Goal: Complete application form

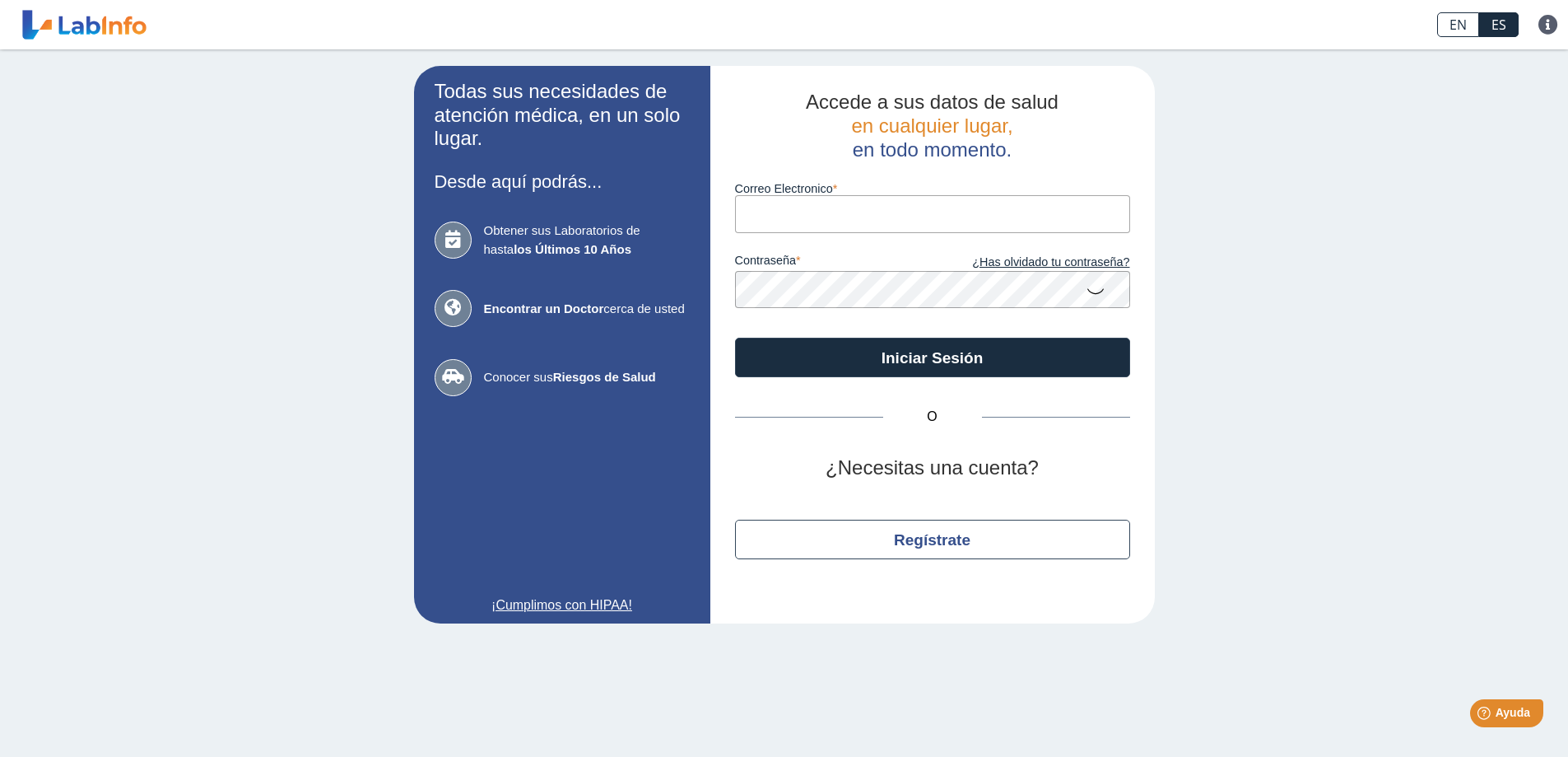
type input "[EMAIL_ADDRESS][DOMAIN_NAME]"
click at [1098, 298] on icon at bounding box center [1096, 290] width 20 height 33
click at [1098, 298] on icon at bounding box center [1096, 289] width 20 height 30
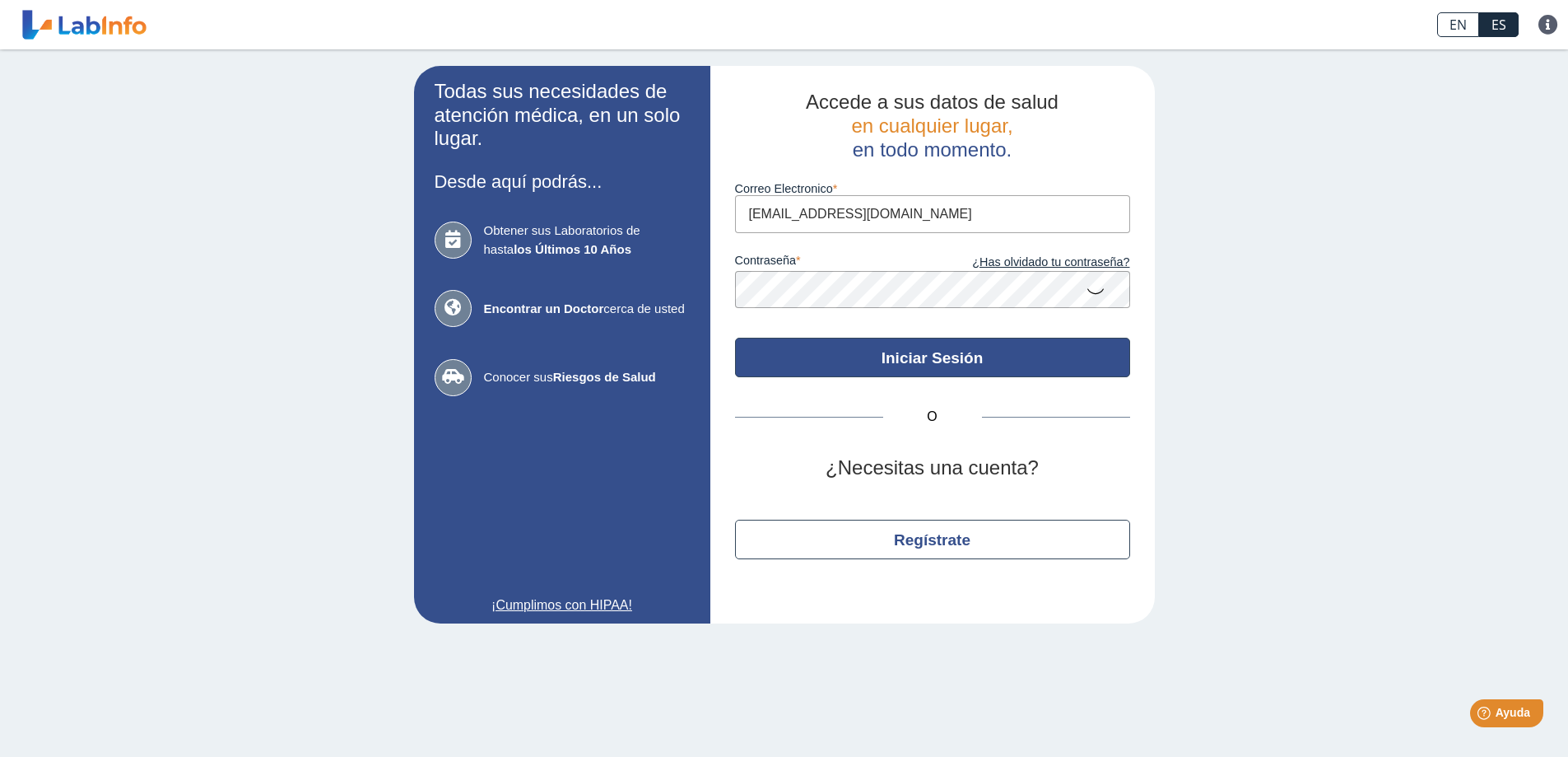
click at [1047, 350] on button "Iniciar Sesión" at bounding box center [932, 357] width 395 height 39
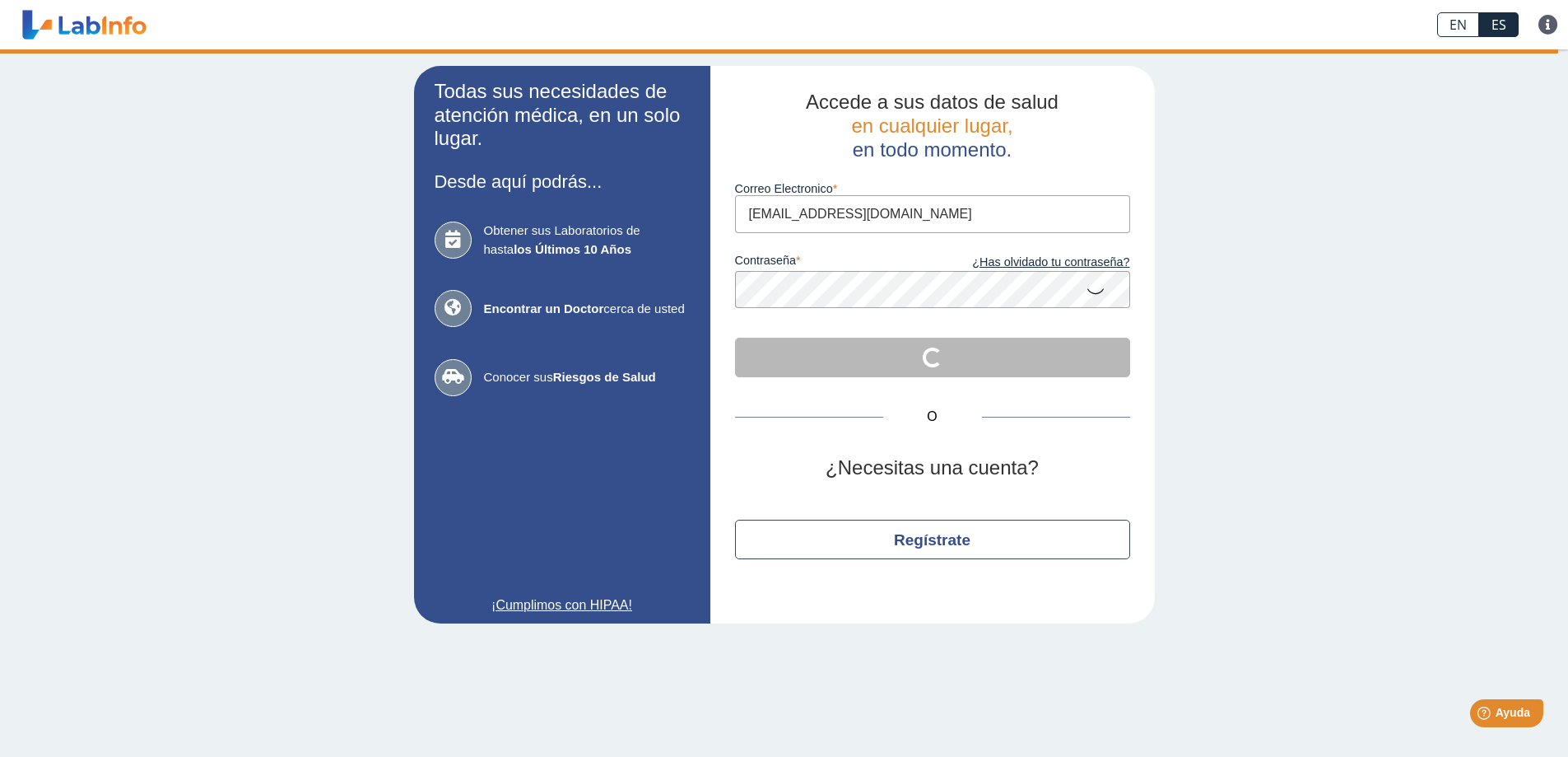
click at [1096, 297] on icon at bounding box center [1096, 290] width 20 height 33
click at [1096, 297] on icon at bounding box center [1096, 289] width 20 height 30
click at [1086, 276] on icon at bounding box center [1096, 290] width 20 height 33
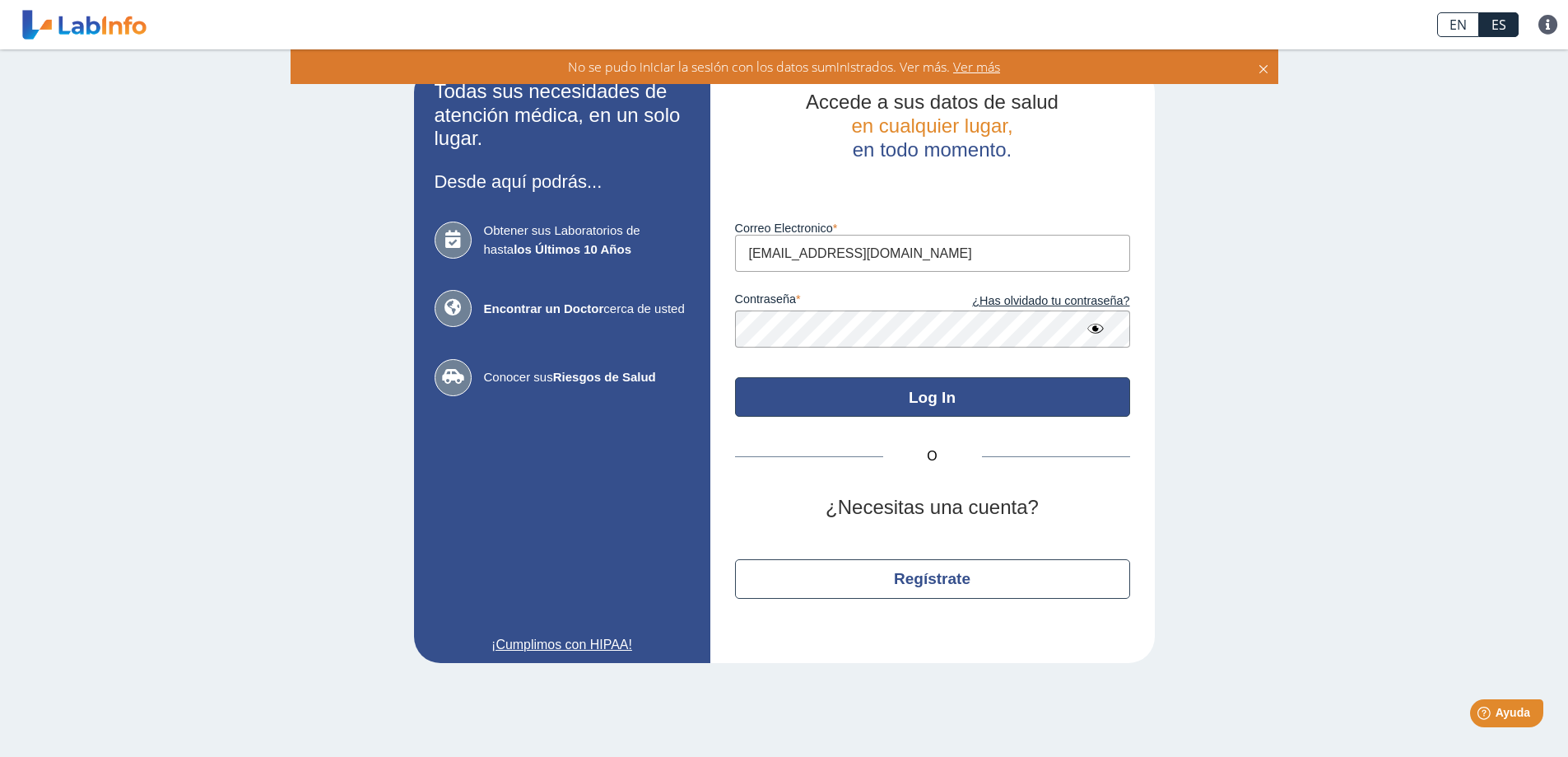
click at [936, 407] on button "Log In" at bounding box center [932, 397] width 395 height 39
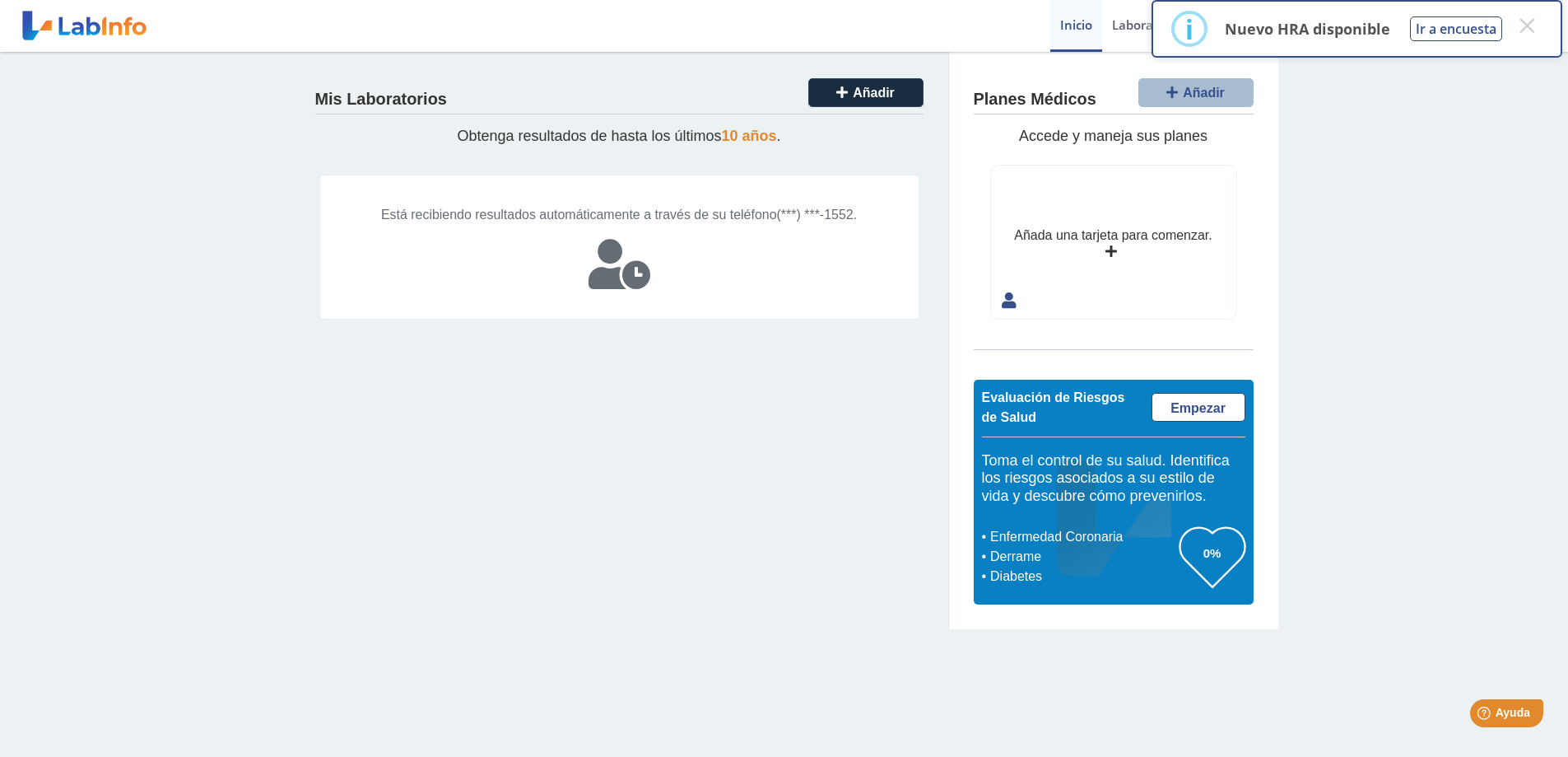
click at [727, 586] on div "Mis Laboratorios Añadir Obtenga resultados de hasta los últimos 10 años . Está …" at bounding box center [620, 341] width 658 height 578
click at [1520, 26] on button "×" at bounding box center [1527, 26] width 30 height 30
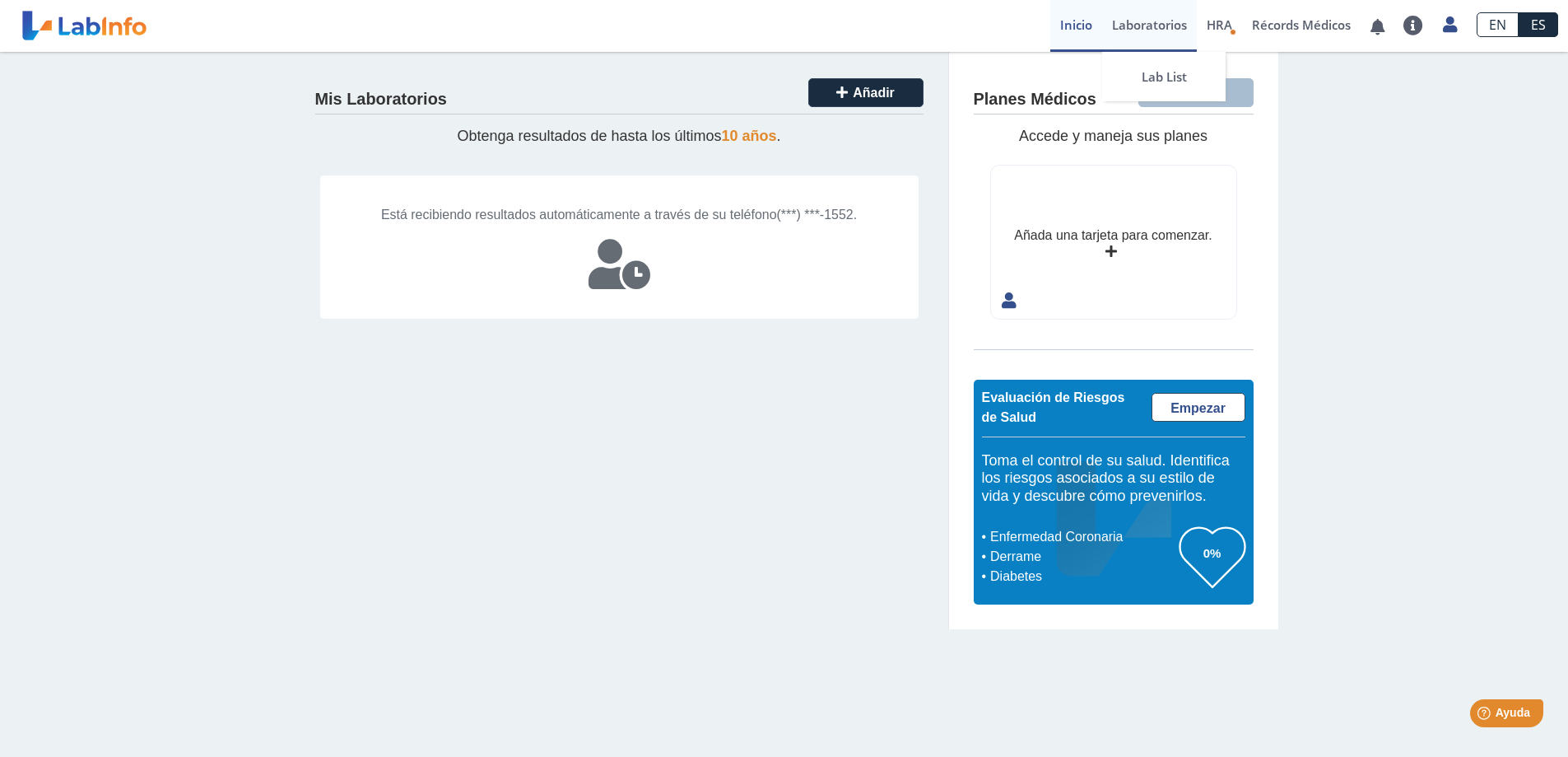
click at [1152, 20] on link "Laboratorios" at bounding box center [1149, 26] width 95 height 52
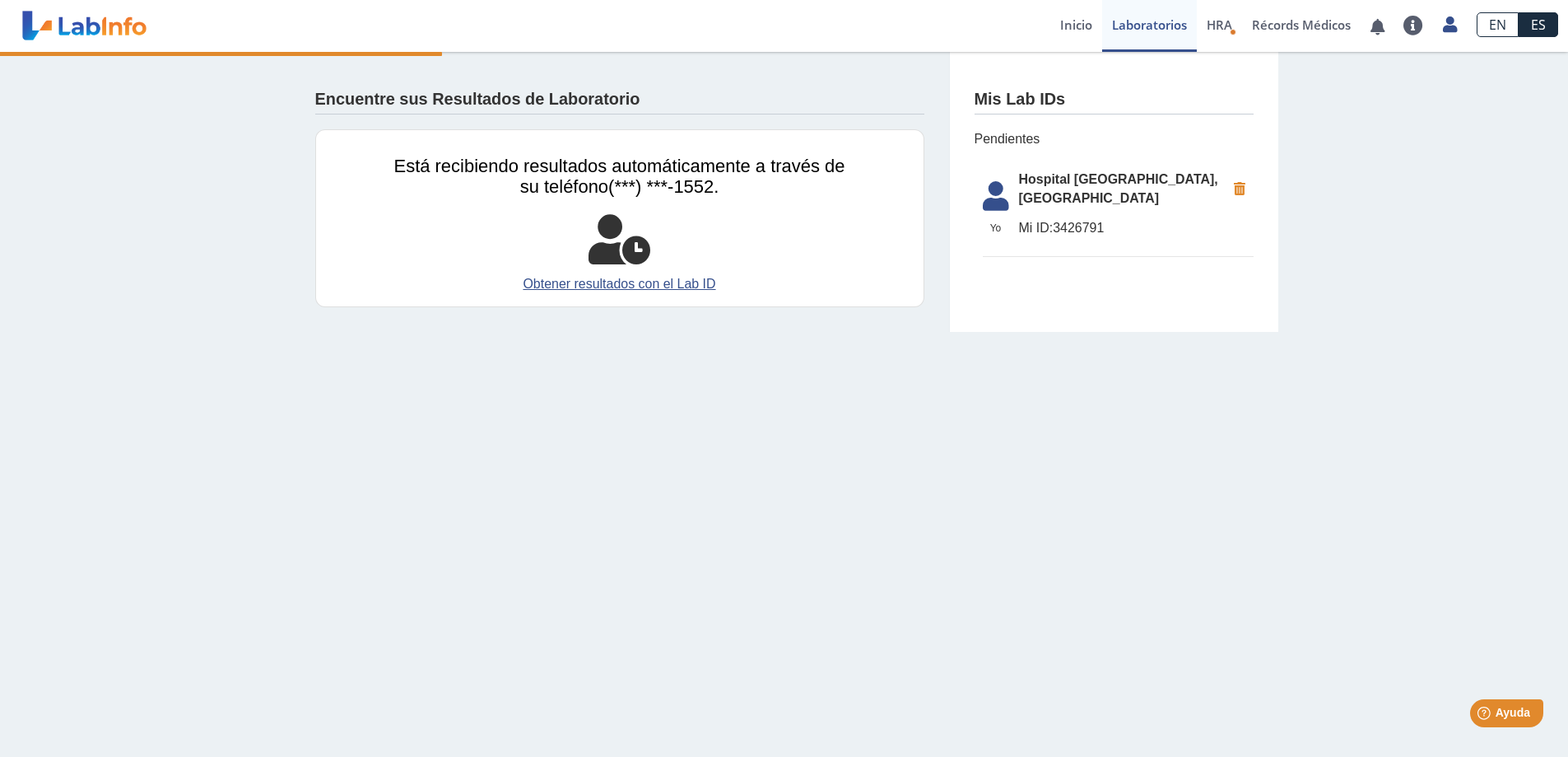
click at [1057, 218] on span "Mi ID: 3426791" at bounding box center [1123, 228] width 207 height 20
click at [1066, 178] on span "Hospital [GEOGRAPHIC_DATA], [GEOGRAPHIC_DATA]" at bounding box center [1123, 189] width 207 height 39
click at [1035, 186] on span "Hospital [GEOGRAPHIC_DATA], [GEOGRAPHIC_DATA]" at bounding box center [1123, 189] width 207 height 39
click at [1003, 202] on icon at bounding box center [995, 201] width 46 height 39
click at [987, 221] on span "Yo" at bounding box center [995, 228] width 46 height 15
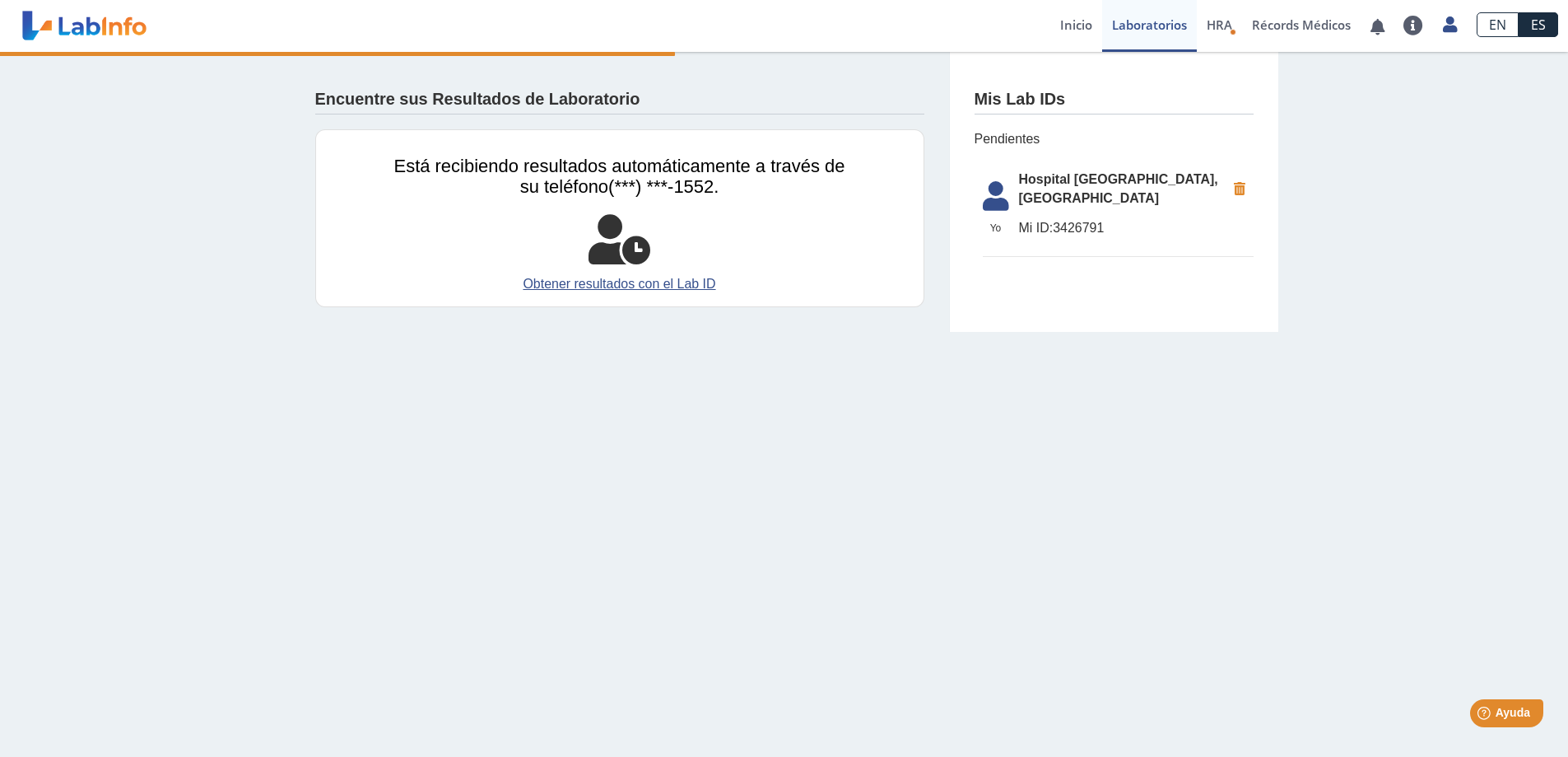
click at [997, 191] on icon at bounding box center [995, 201] width 46 height 39
click at [993, 185] on icon at bounding box center [995, 201] width 46 height 39
click at [1106, 387] on main "Encuentre sus Resultados de Laboratorio Está recibiendo resultados automáticame…" at bounding box center [784, 404] width 1568 height 705
click at [1421, 273] on div "Encuentre sus Resultados de Laboratorio Está recibiendo resultados automáticame…" at bounding box center [784, 192] width 1568 height 280
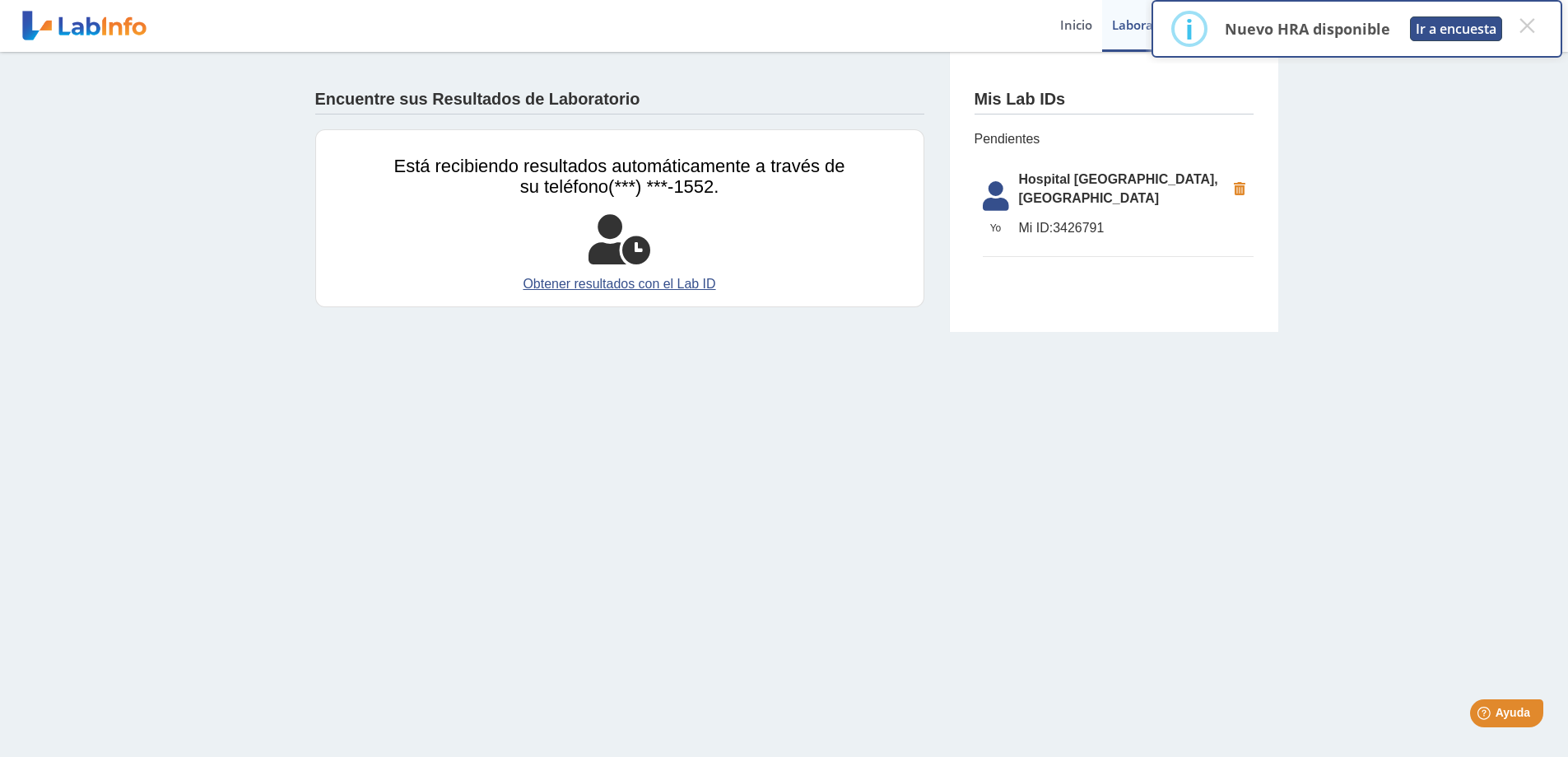
click at [1442, 29] on button "Ir a encuesta" at bounding box center [1457, 29] width 93 height 25
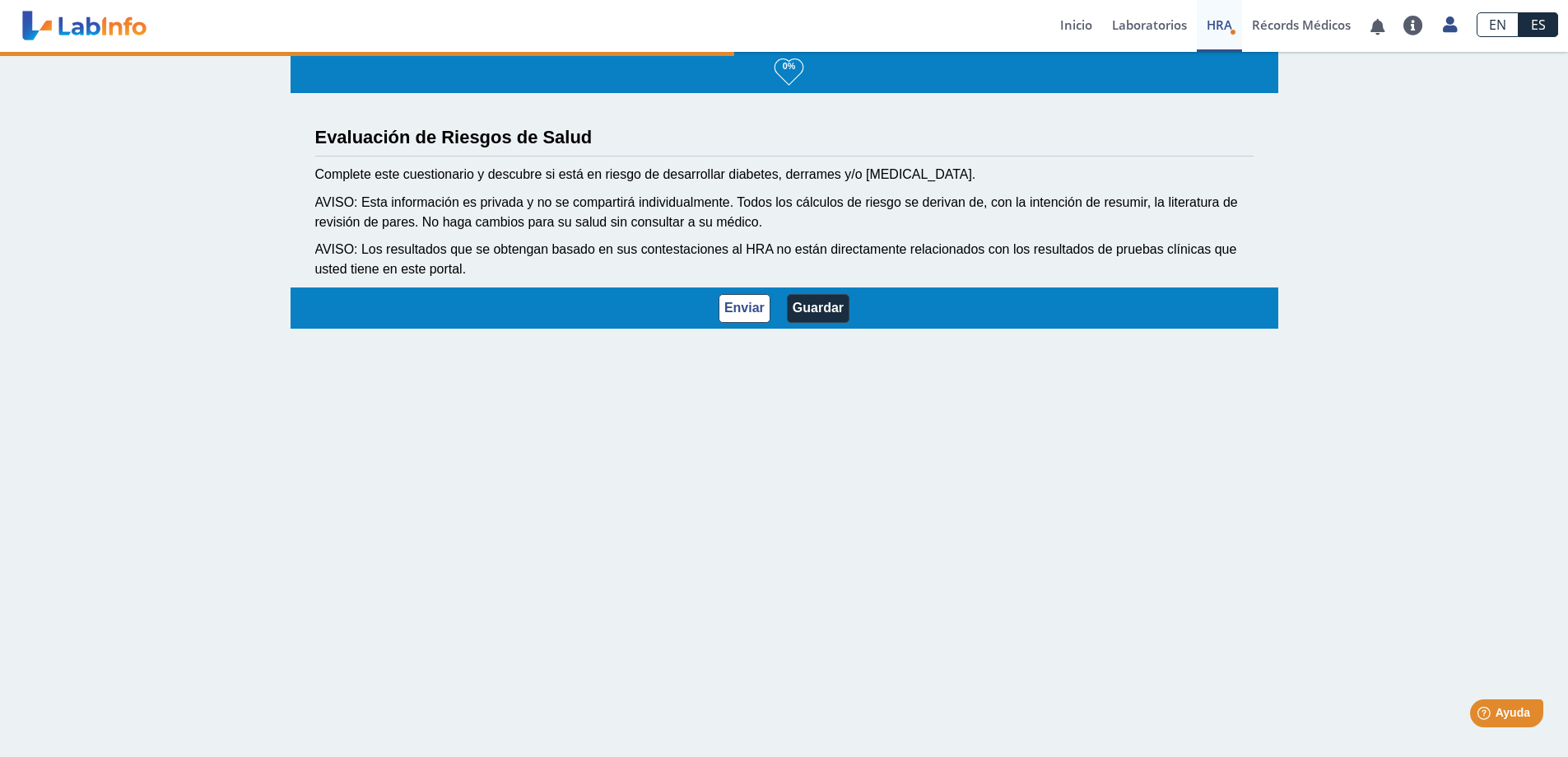
click at [1222, 33] on link "HRA Evaluación de Riesgos de Salud" at bounding box center [1219, 26] width 45 height 52
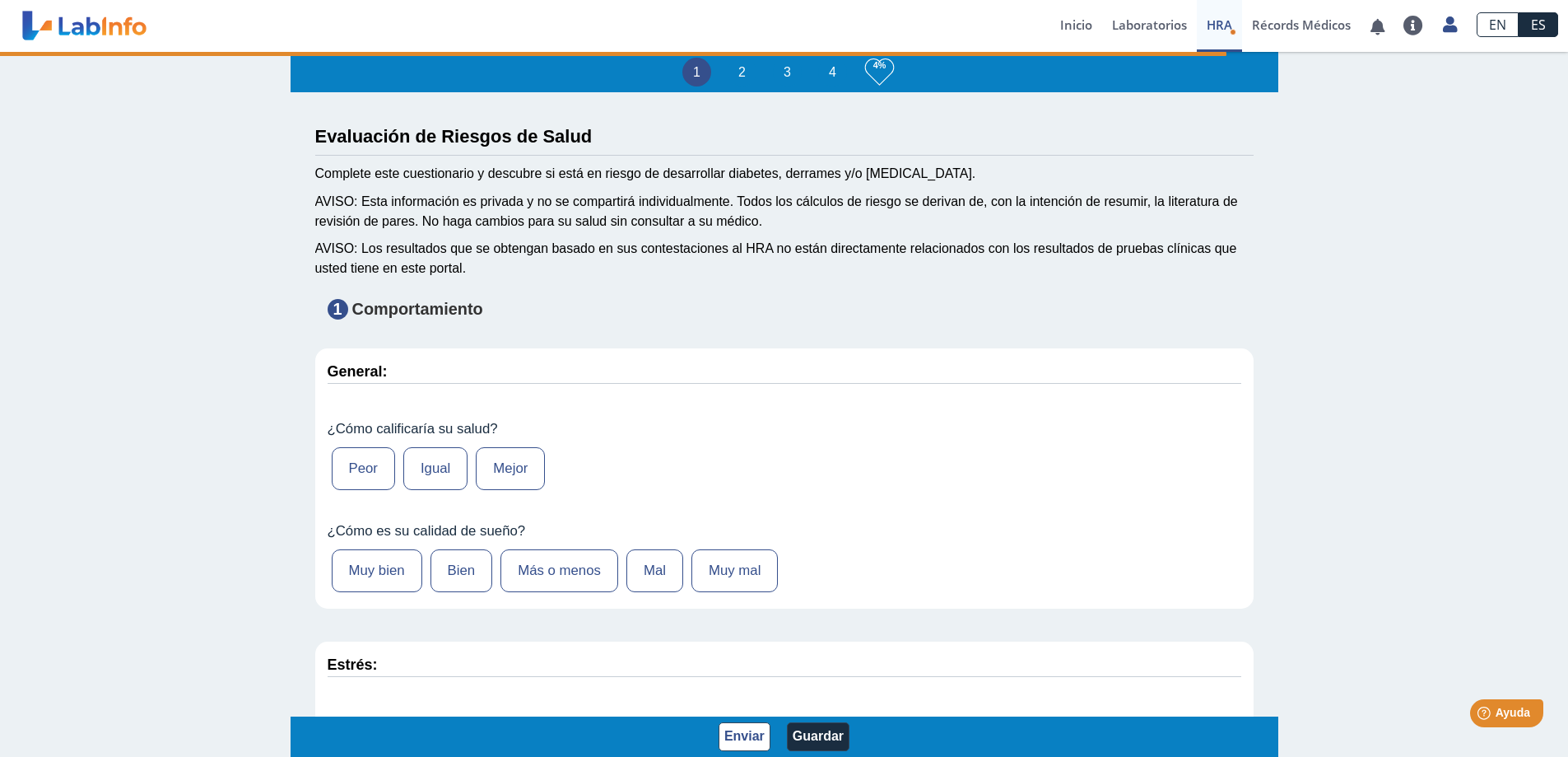
type input "[PERSON_NAME]"
type input "[DATE]"
select select
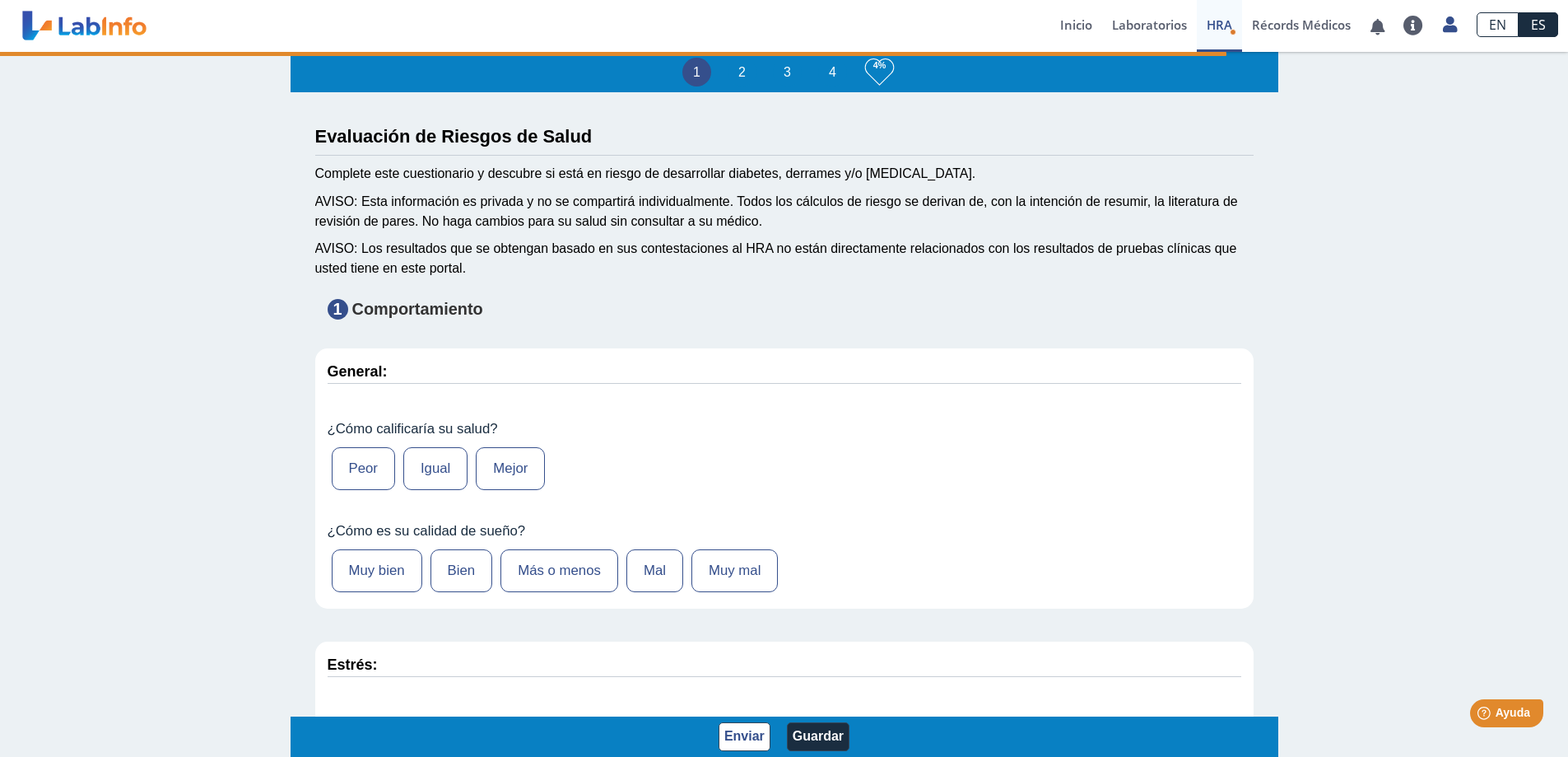
select select
